Goal: Book appointment/travel/reservation

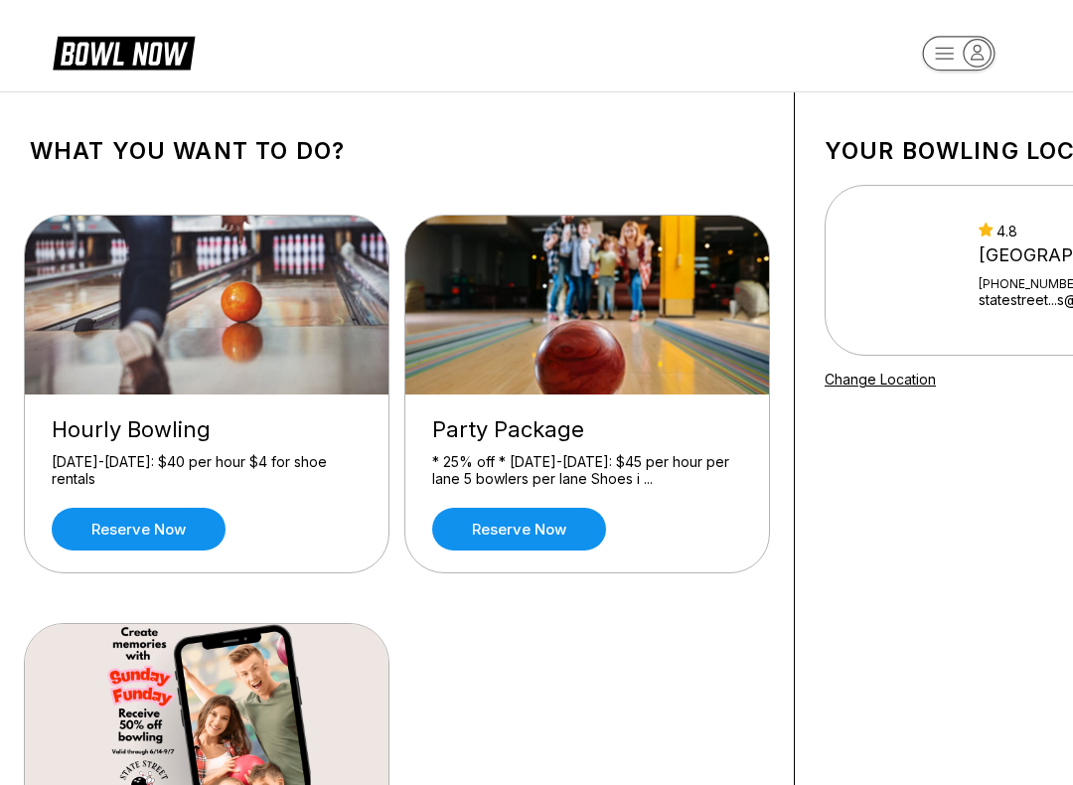
scroll to position [7, 0]
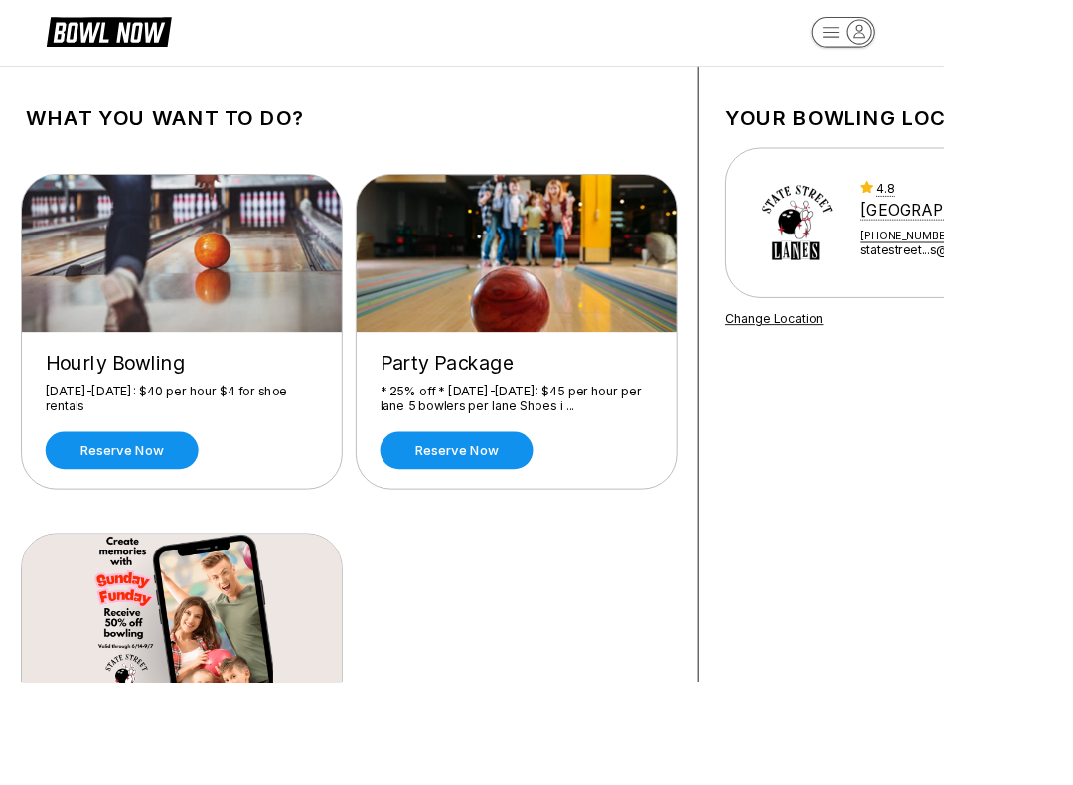
click at [180, 510] on link "Reserve now" at bounding box center [139, 522] width 174 height 43
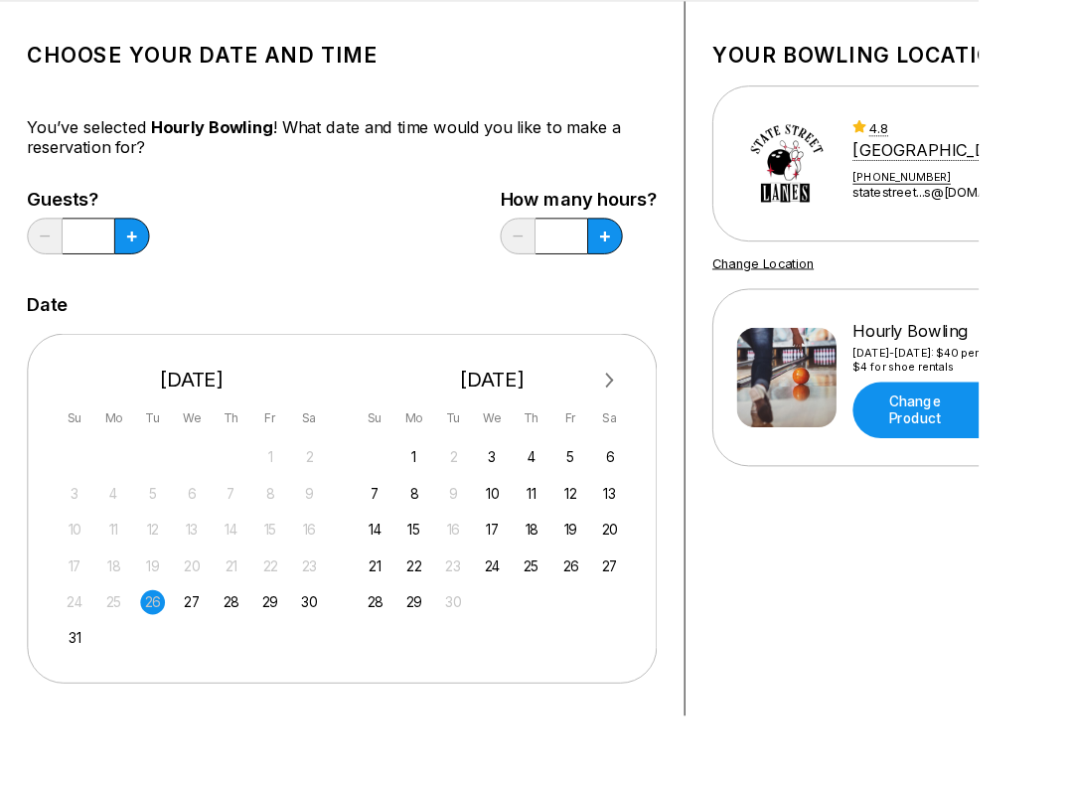
scroll to position [91, 0]
click at [679, 535] on div "13" at bounding box center [668, 540] width 27 height 27
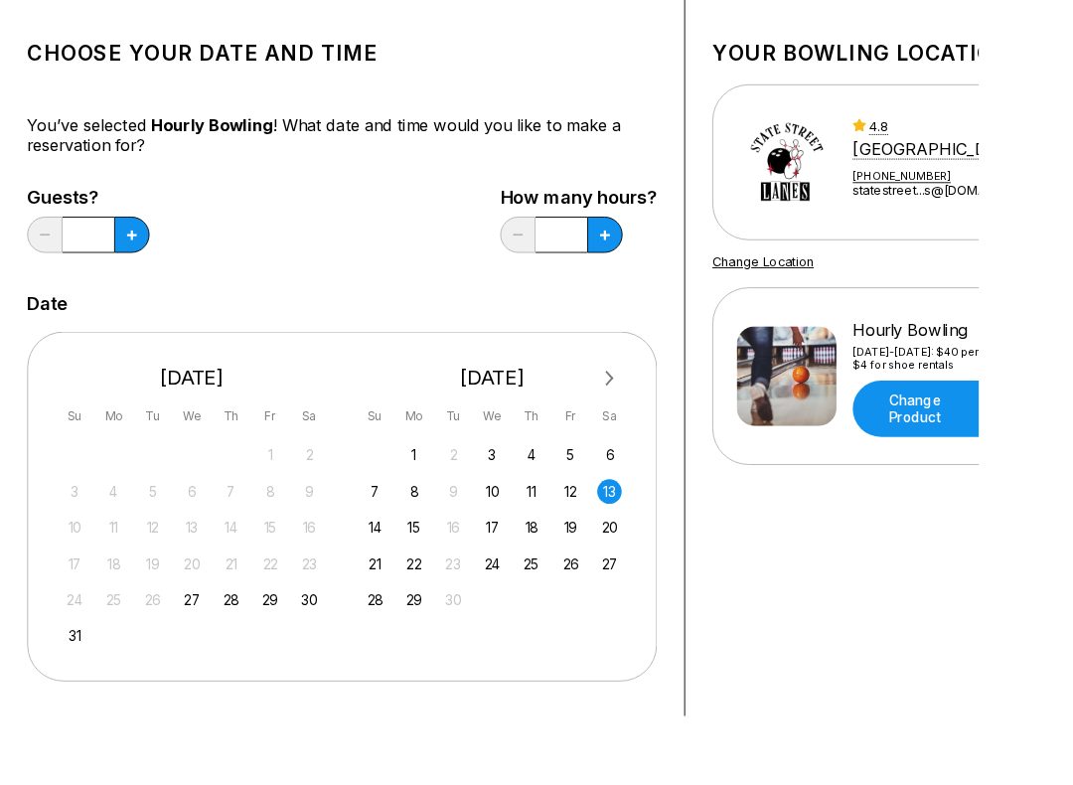
click at [150, 250] on button at bounding box center [144, 258] width 39 height 40
click at [145, 255] on icon at bounding box center [144, 257] width 11 height 11
click at [141, 257] on icon at bounding box center [144, 257] width 11 height 11
click at [140, 257] on icon at bounding box center [144, 257] width 11 height 11
click at [143, 257] on icon at bounding box center [144, 257] width 11 height 11
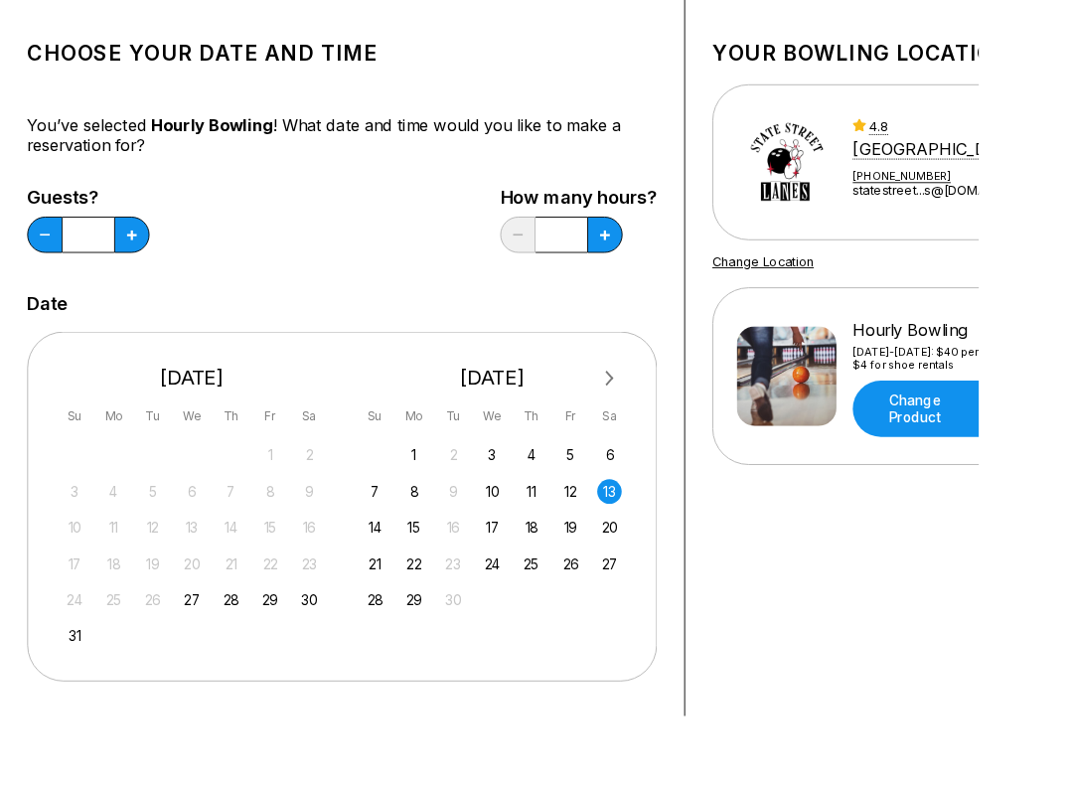
click at [142, 256] on icon at bounding box center [144, 257] width 11 height 11
click at [144, 255] on icon at bounding box center [144, 257] width 11 height 11
click at [144, 254] on icon at bounding box center [144, 257] width 11 height 11
click at [142, 258] on icon at bounding box center [144, 257] width 11 height 11
click at [145, 252] on icon at bounding box center [144, 257] width 11 height 11
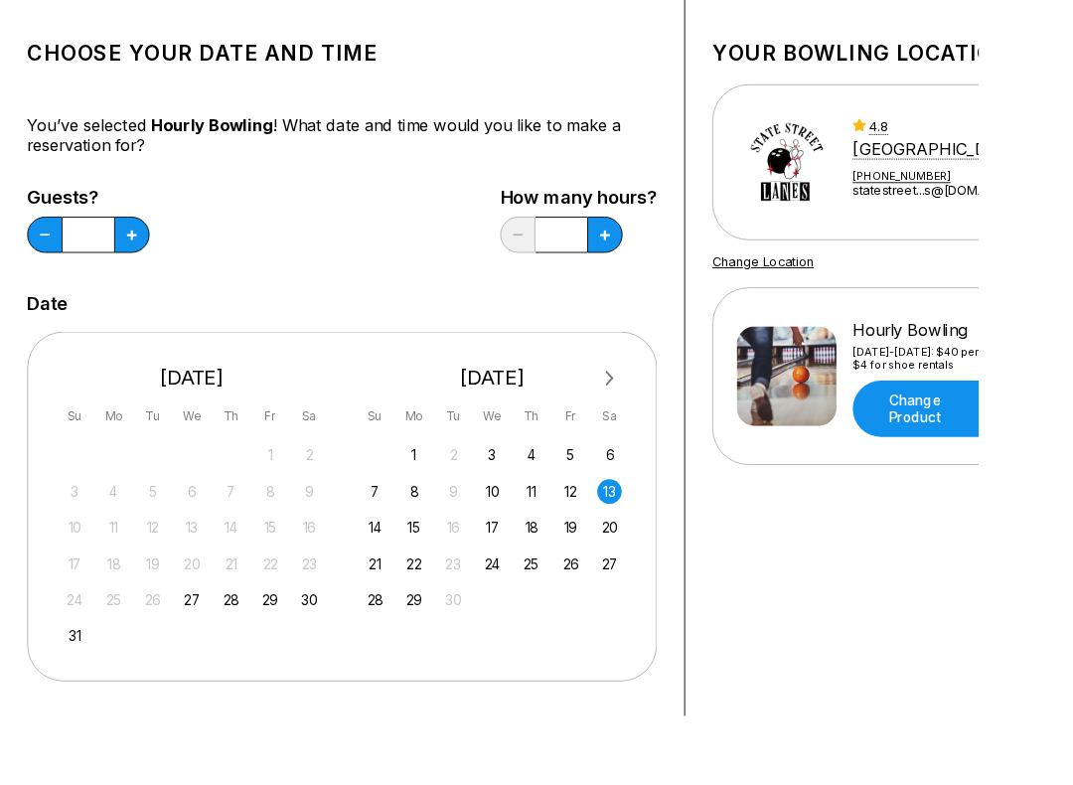
click at [137, 251] on button at bounding box center [144, 258] width 39 height 40
type input "**"
click at [150, 255] on icon at bounding box center [144, 257] width 11 height 11
click at [164, 252] on button at bounding box center [144, 258] width 39 height 40
click at [150, 257] on icon at bounding box center [144, 257] width 11 height 11
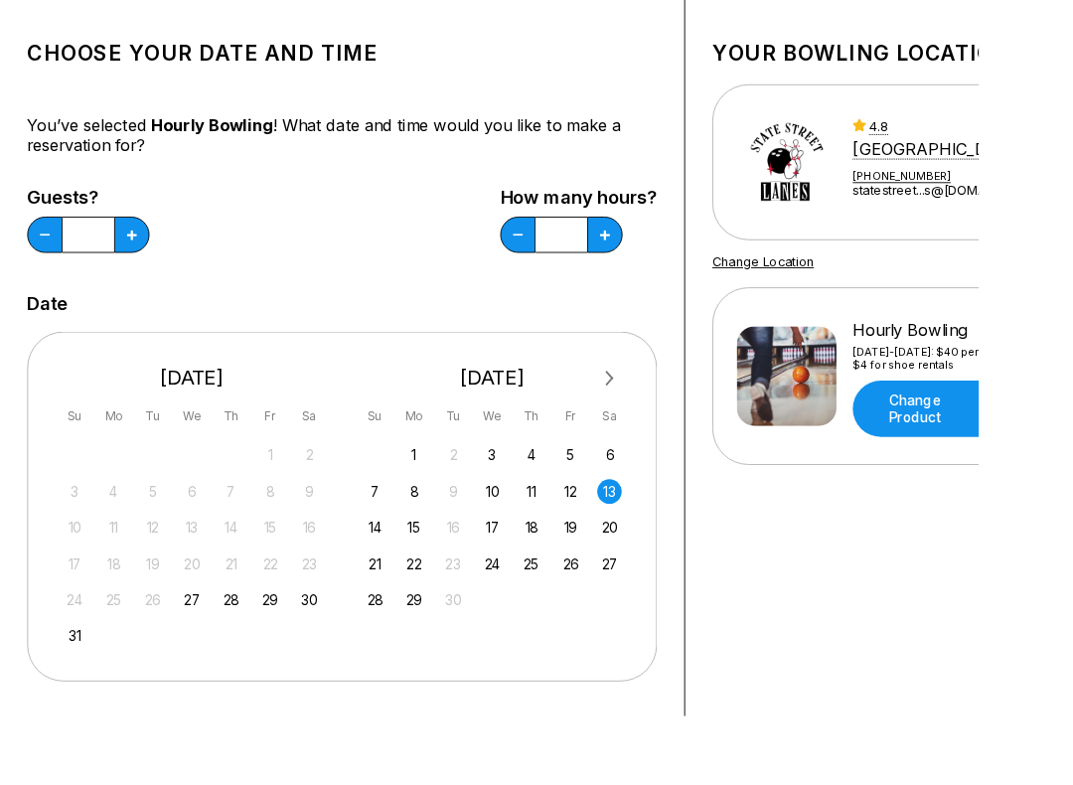
type input "***"
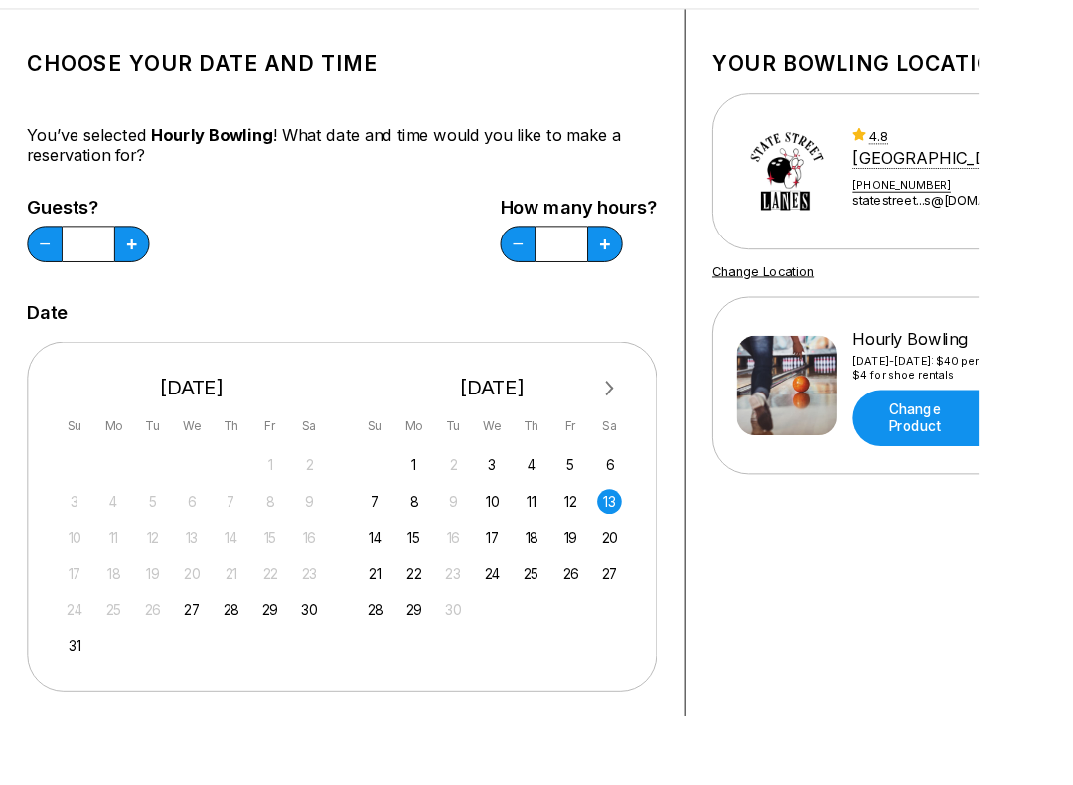
scroll to position [0, 0]
